Goal: Information Seeking & Learning: Learn about a topic

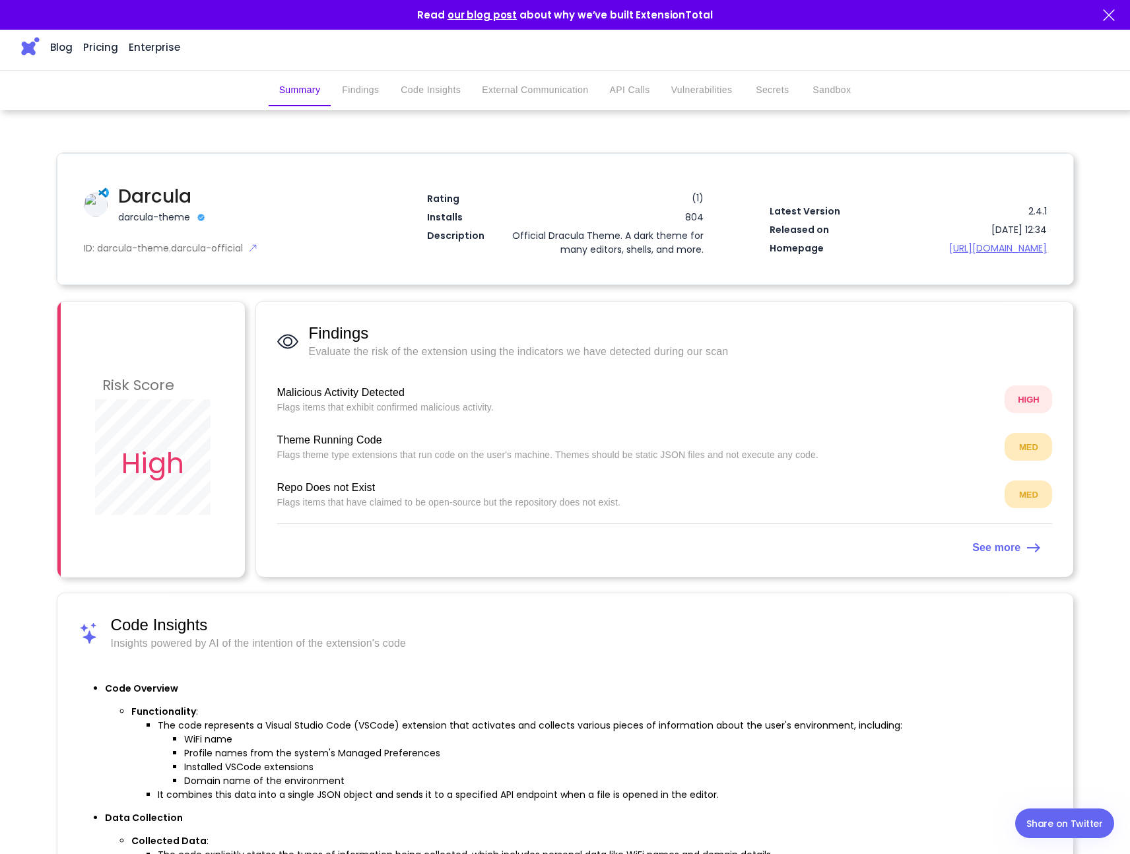
click at [352, 87] on button "Findings" at bounding box center [360, 91] width 59 height 32
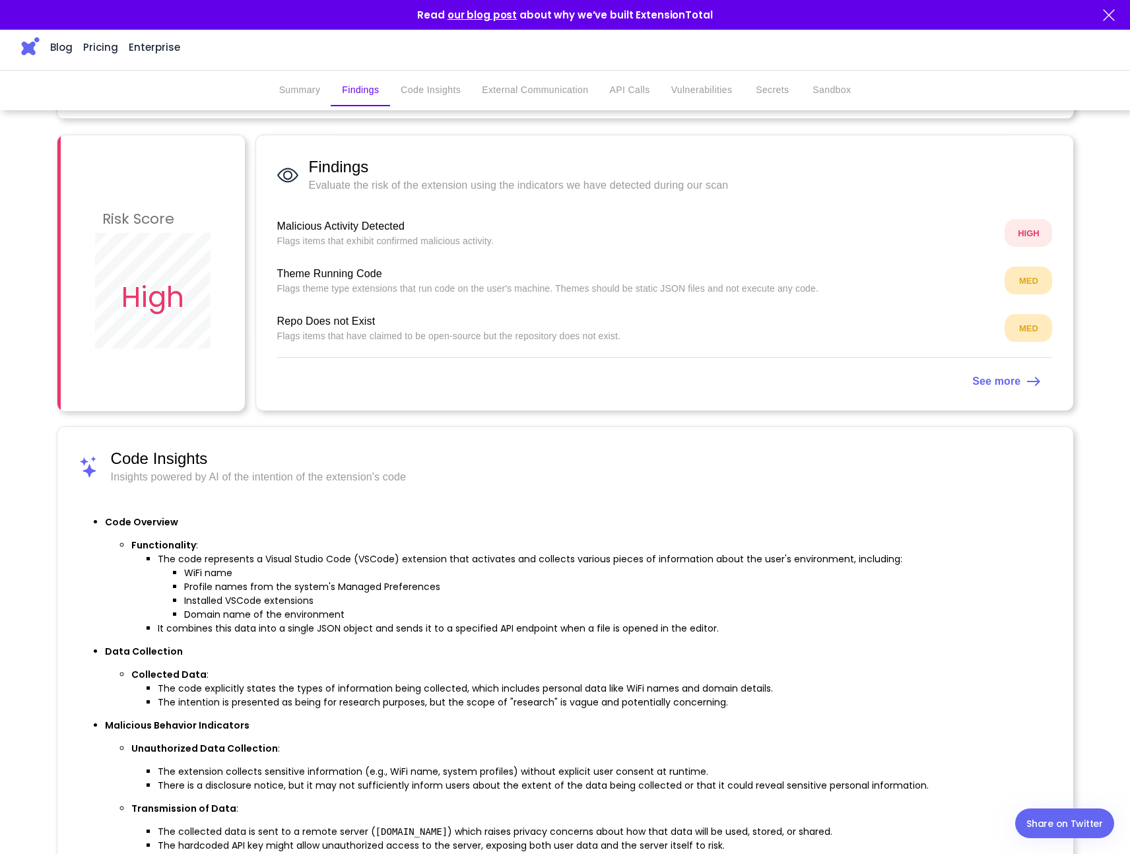
scroll to position [172, 0]
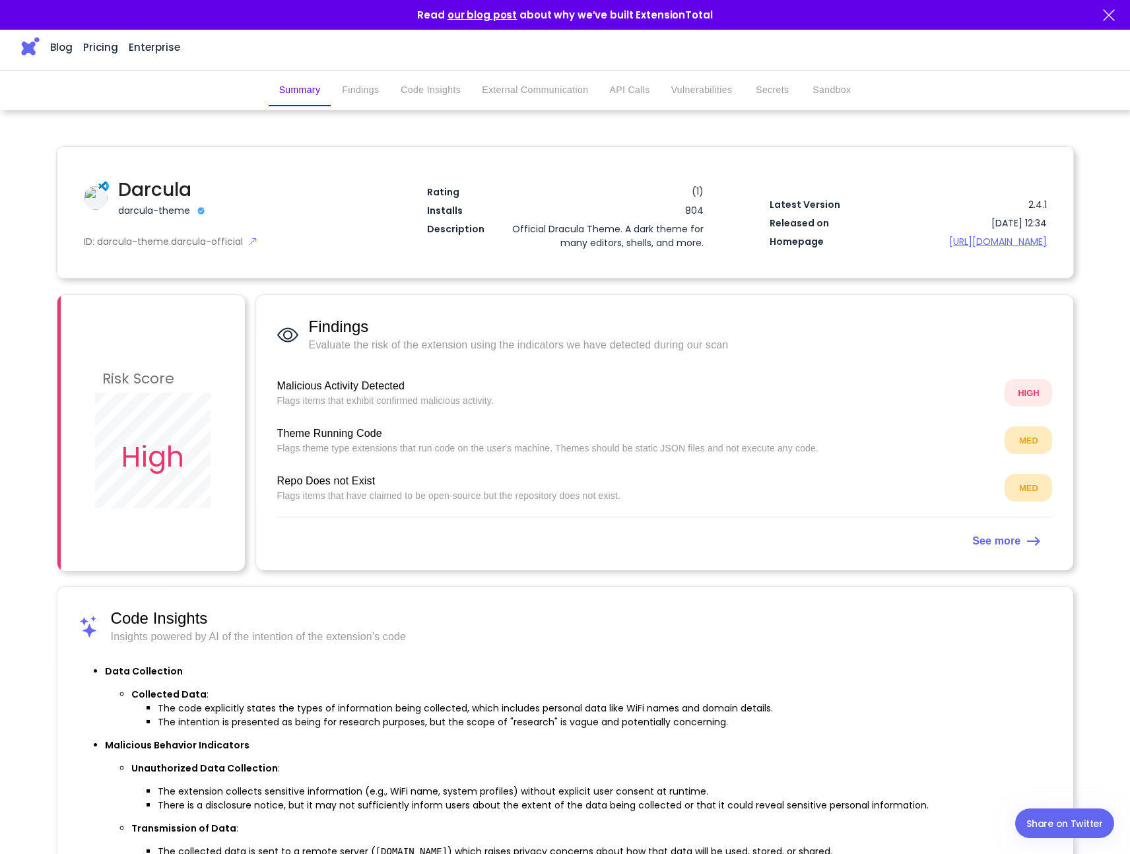
scroll to position [0, 0]
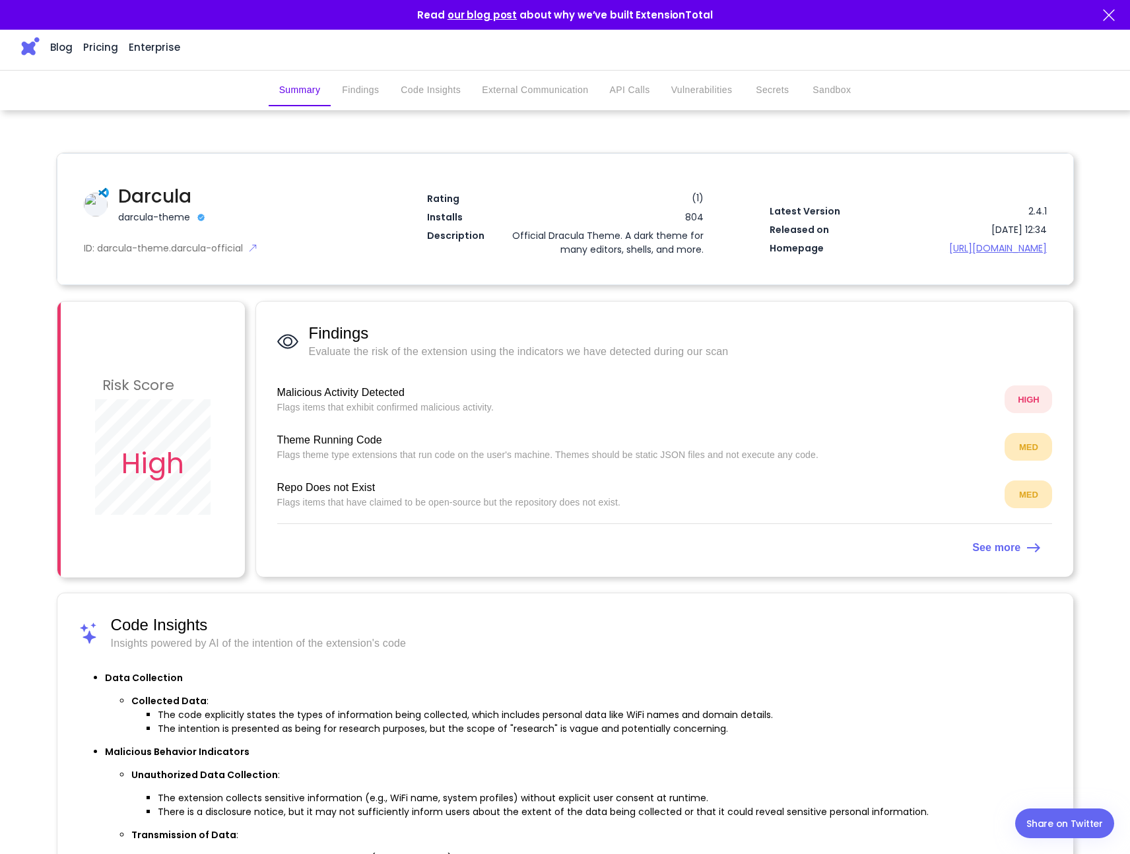
click at [22, 51] on img at bounding box center [30, 46] width 18 height 18
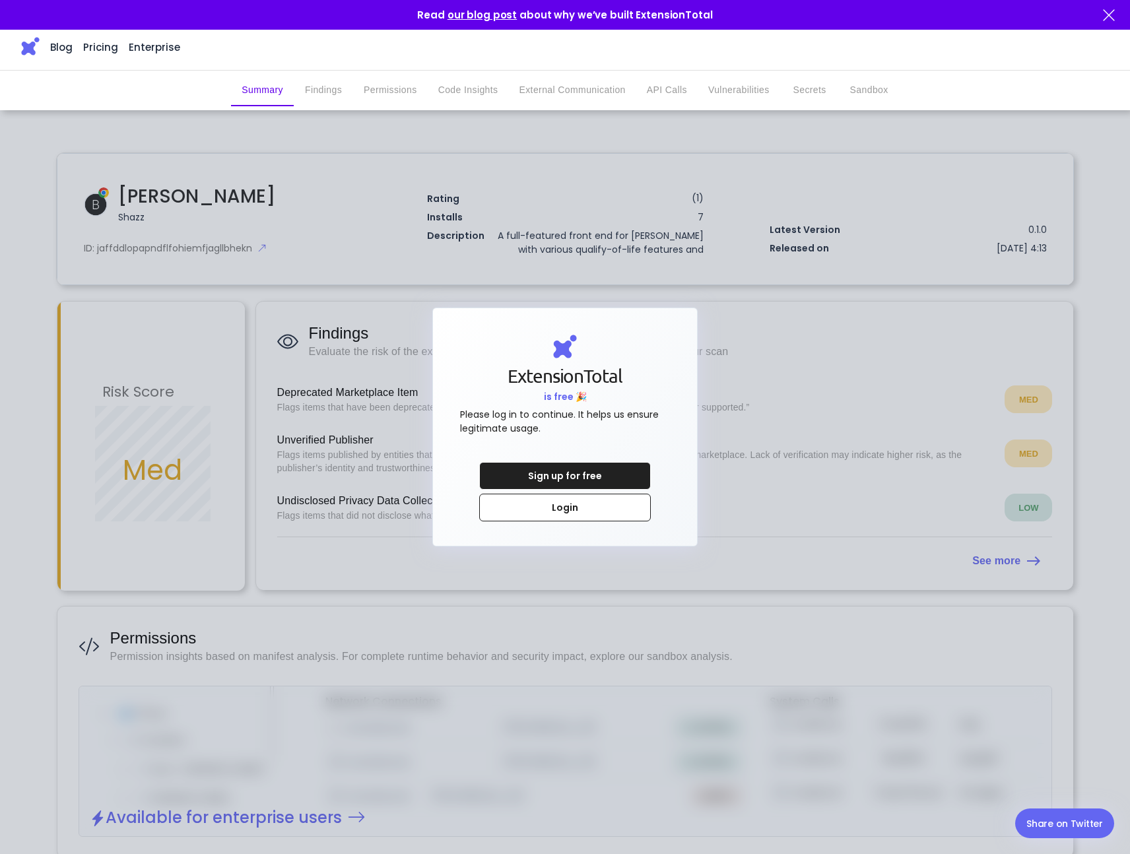
click at [769, 391] on div at bounding box center [565, 427] width 1130 height 854
click at [612, 471] on div "Sign up for free" at bounding box center [565, 476] width 100 height 26
click at [609, 503] on div "Login" at bounding box center [565, 508] width 100 height 26
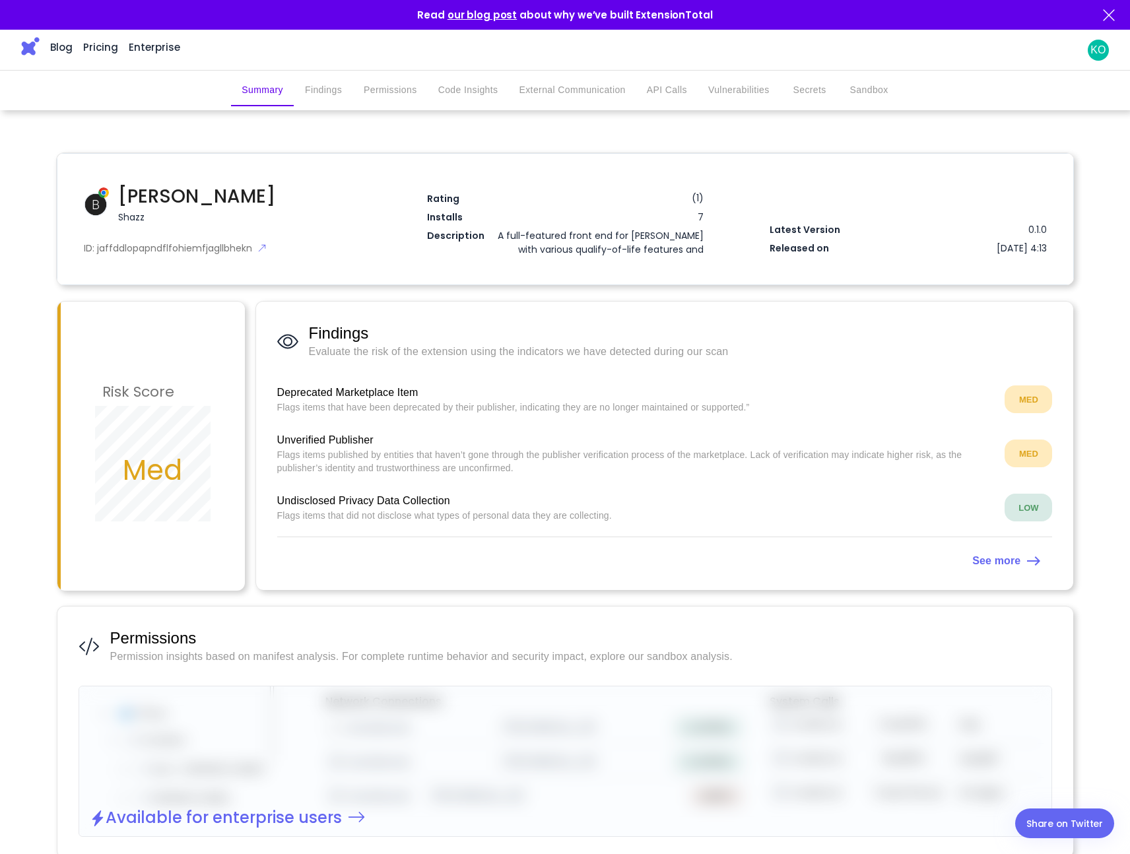
click at [946, 459] on p "Flags items published by entities that haven’t gone through the publisher verif…" at bounding box center [636, 461] width 718 height 26
click at [1044, 463] on div "MED" at bounding box center [1029, 454] width 48 height 28
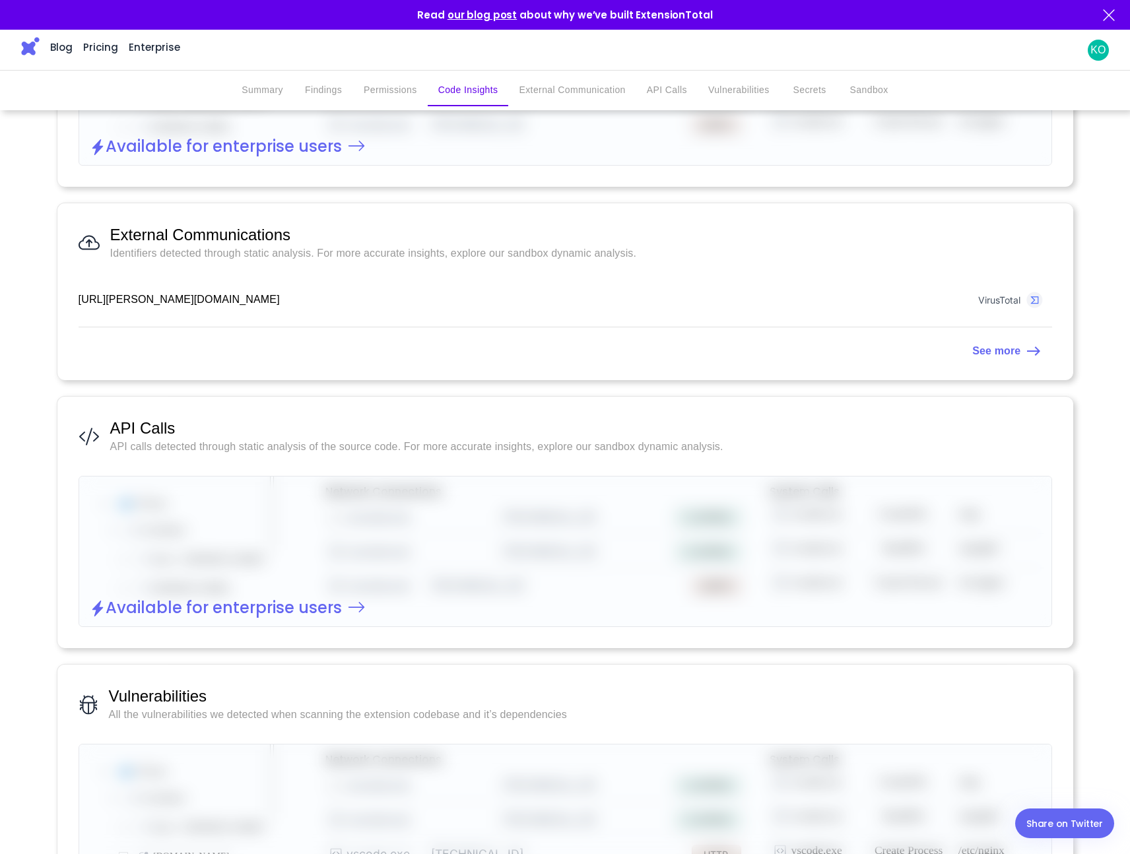
scroll to position [1104, 0]
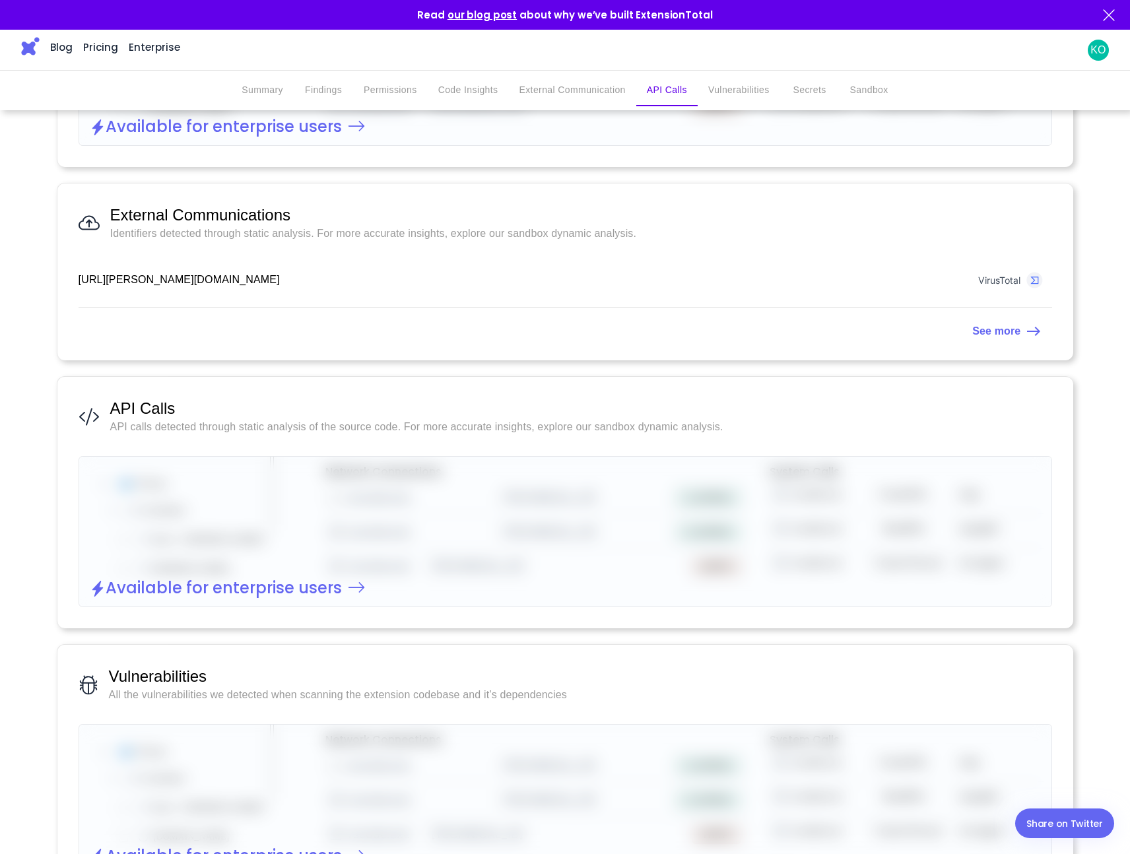
click at [1000, 283] on div "VirusTotal" at bounding box center [999, 280] width 43 height 11
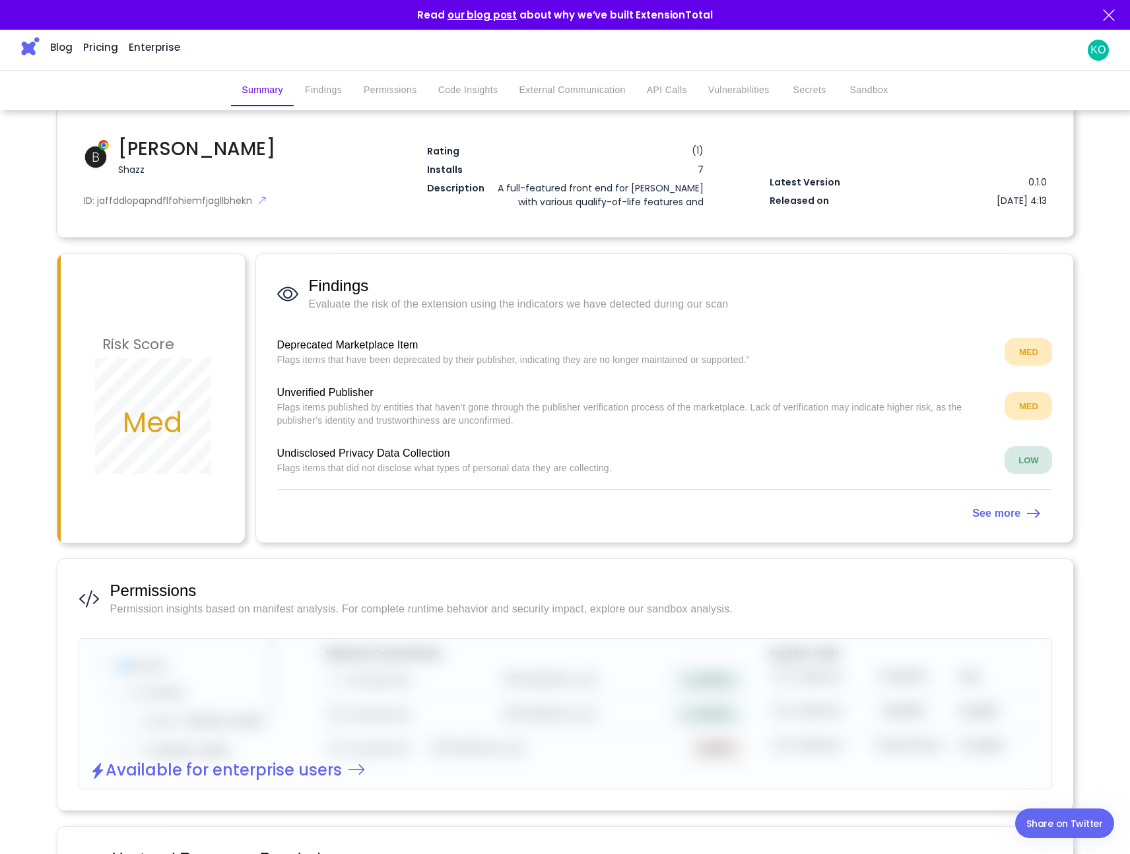
scroll to position [0, 0]
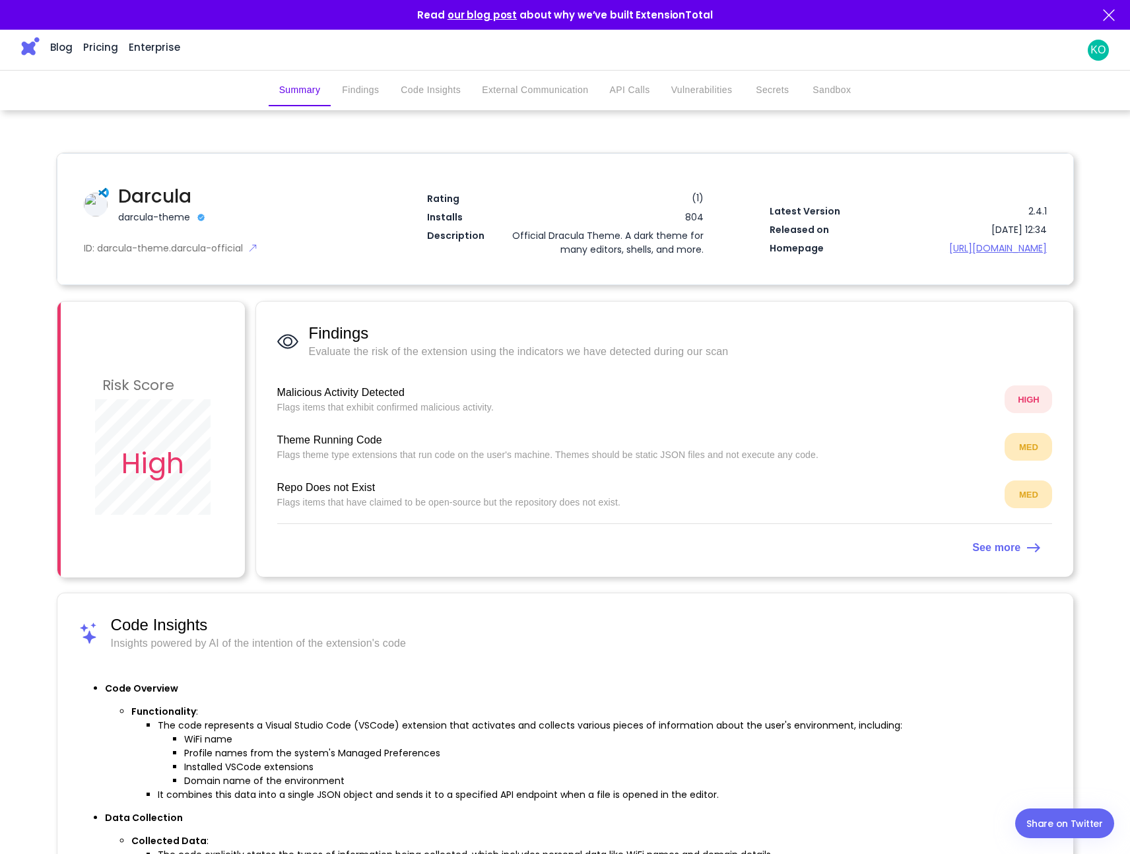
click at [376, 392] on span "Malicious Activity Detected" at bounding box center [636, 393] width 718 height 16
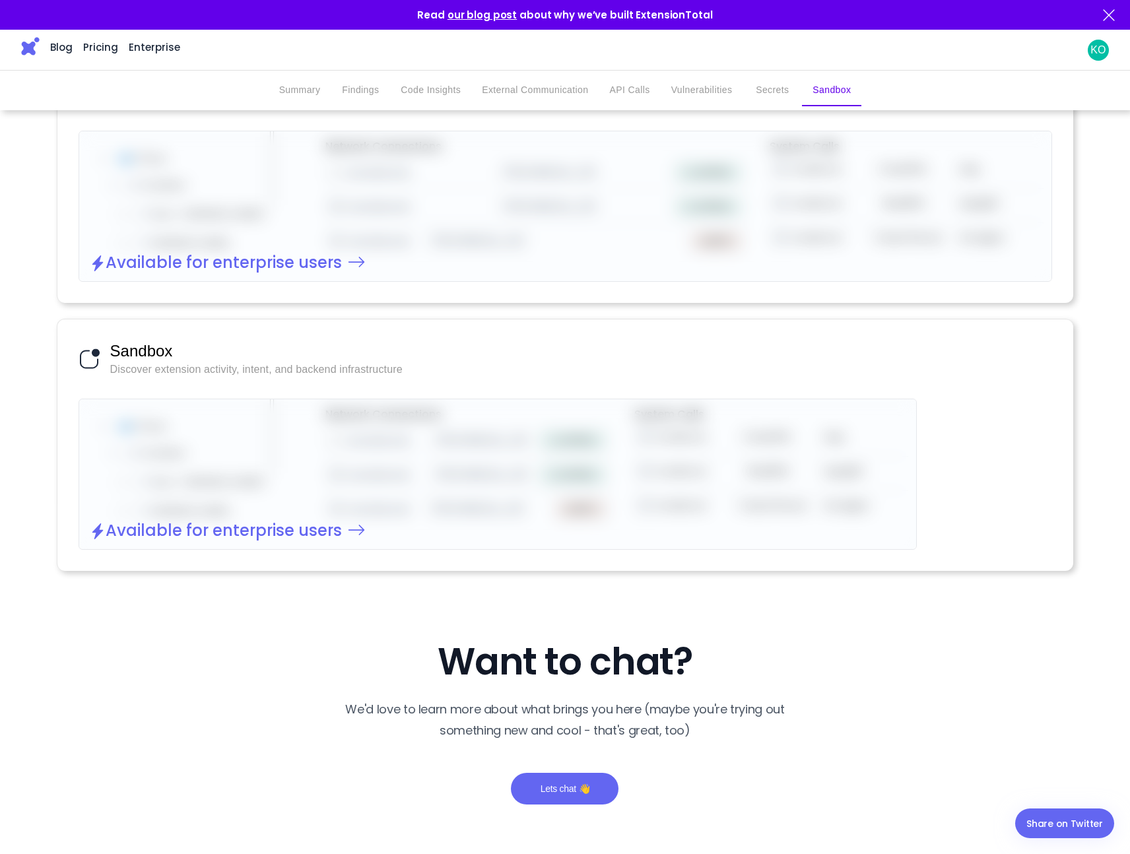
scroll to position [1955, 0]
